Goal: Task Accomplishment & Management: Use online tool/utility

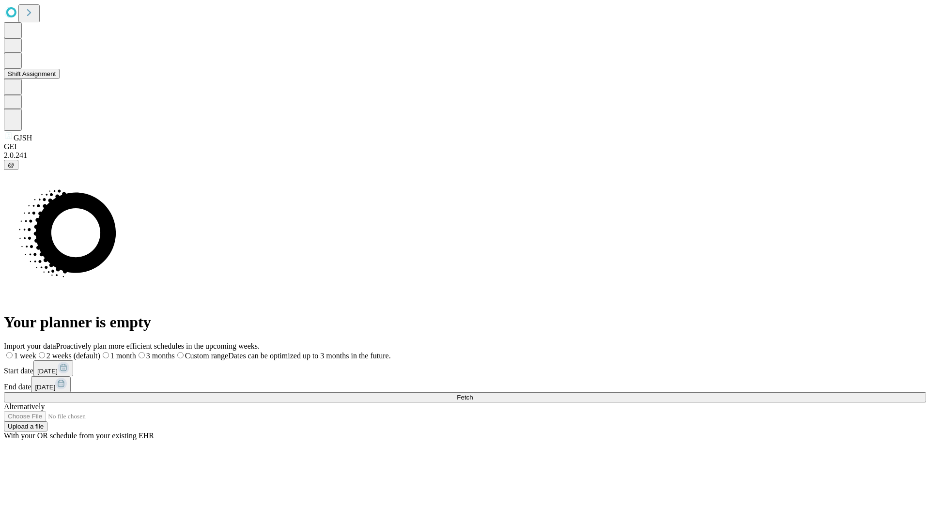
click at [60, 79] on button "Shift Assignment" at bounding box center [32, 74] width 56 height 10
